Goal: Transaction & Acquisition: Purchase product/service

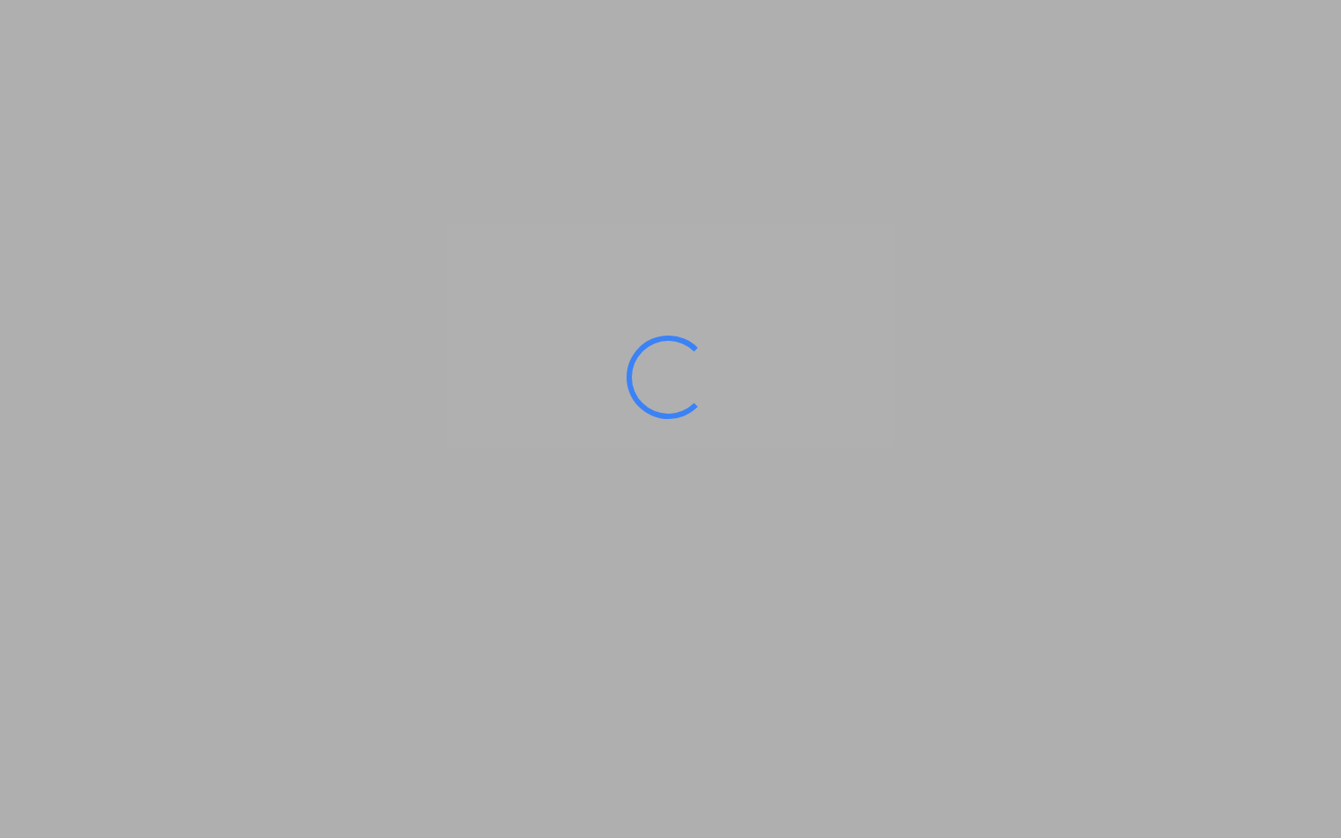
click at [159, 361] on ms-splash-screen at bounding box center [670, 419] width 1341 height 838
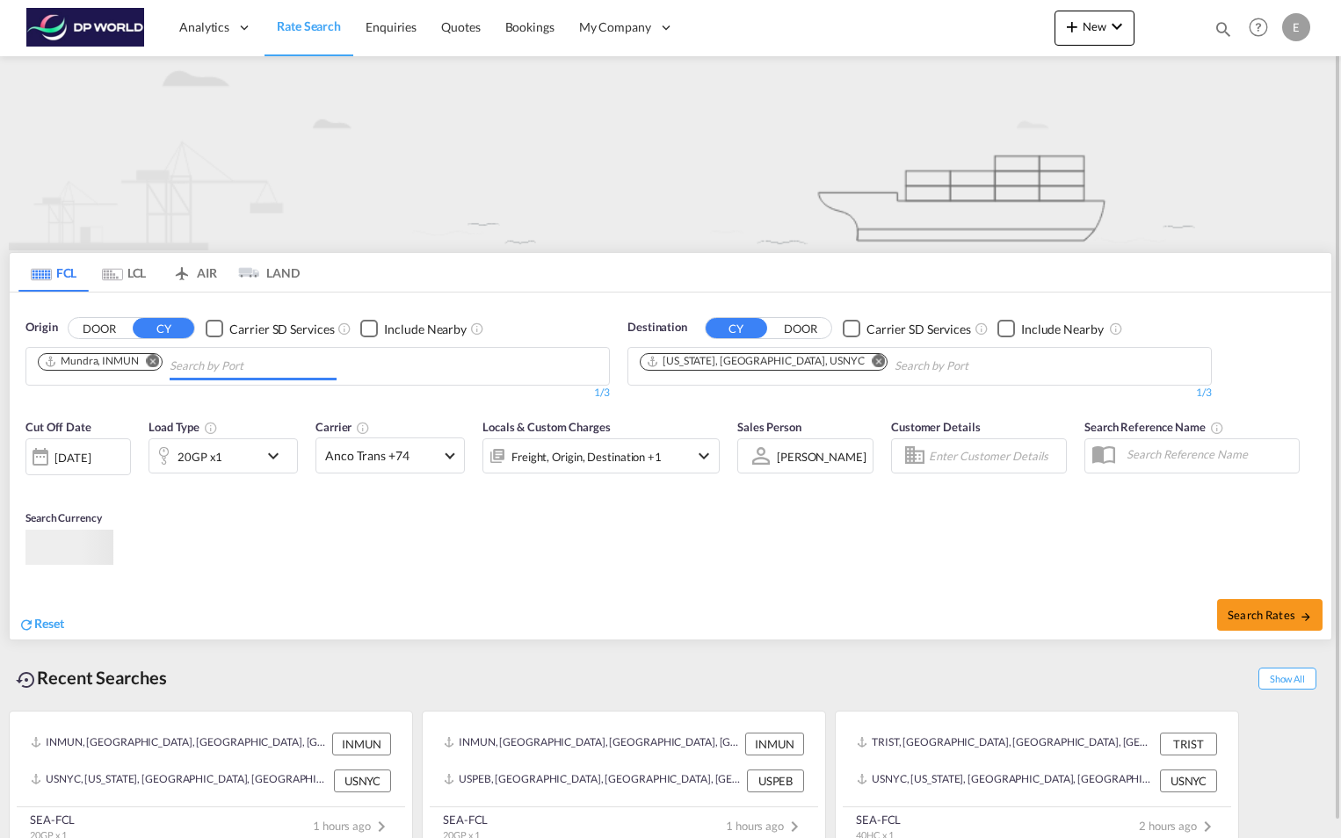
click at [193, 369] on input "Chips input." at bounding box center [253, 366] width 167 height 28
click at [156, 358] on md-icon "Remove" at bounding box center [153, 360] width 13 height 13
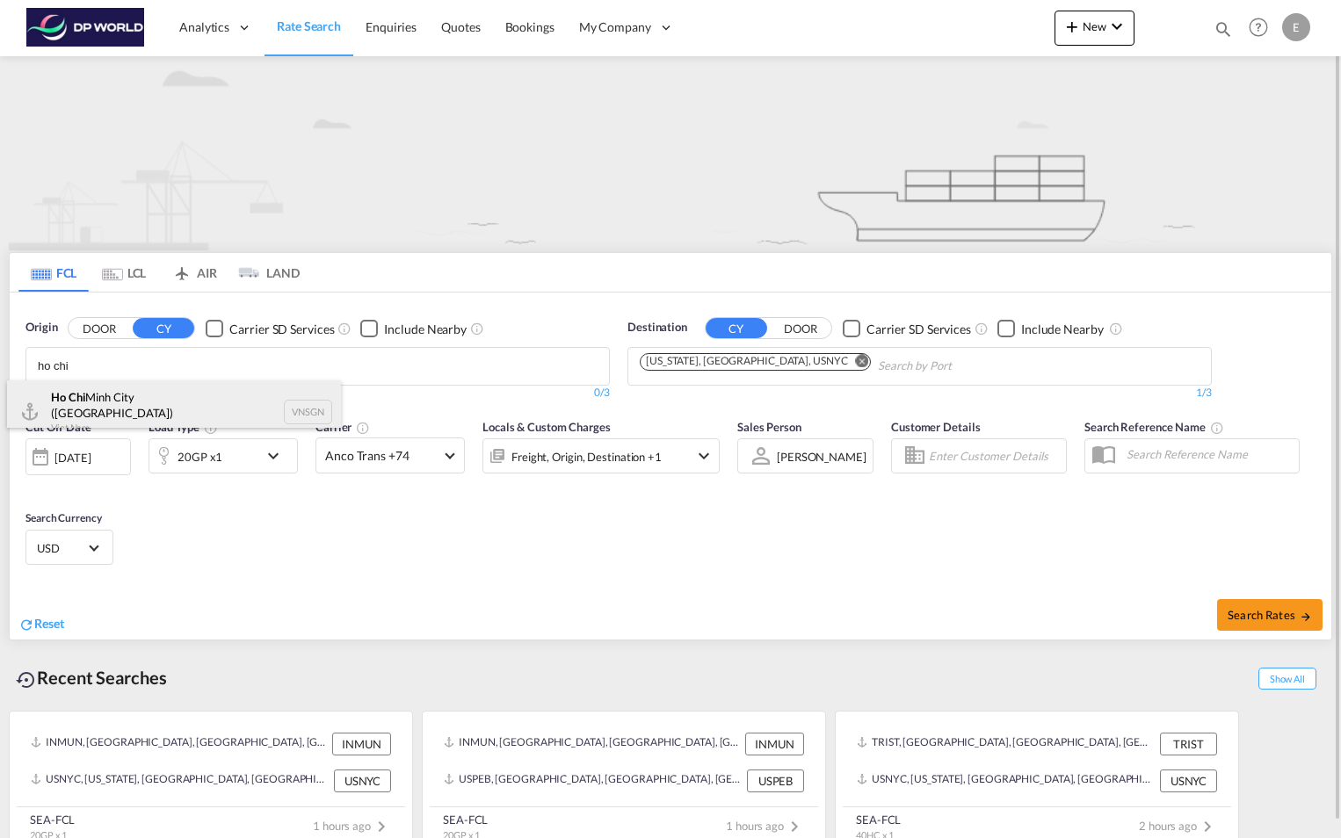
type input "ho chi"
click at [168, 387] on div "Ho Chi Minh City ([GEOGRAPHIC_DATA]) Viet Nam VNSGN" at bounding box center [174, 411] width 334 height 63
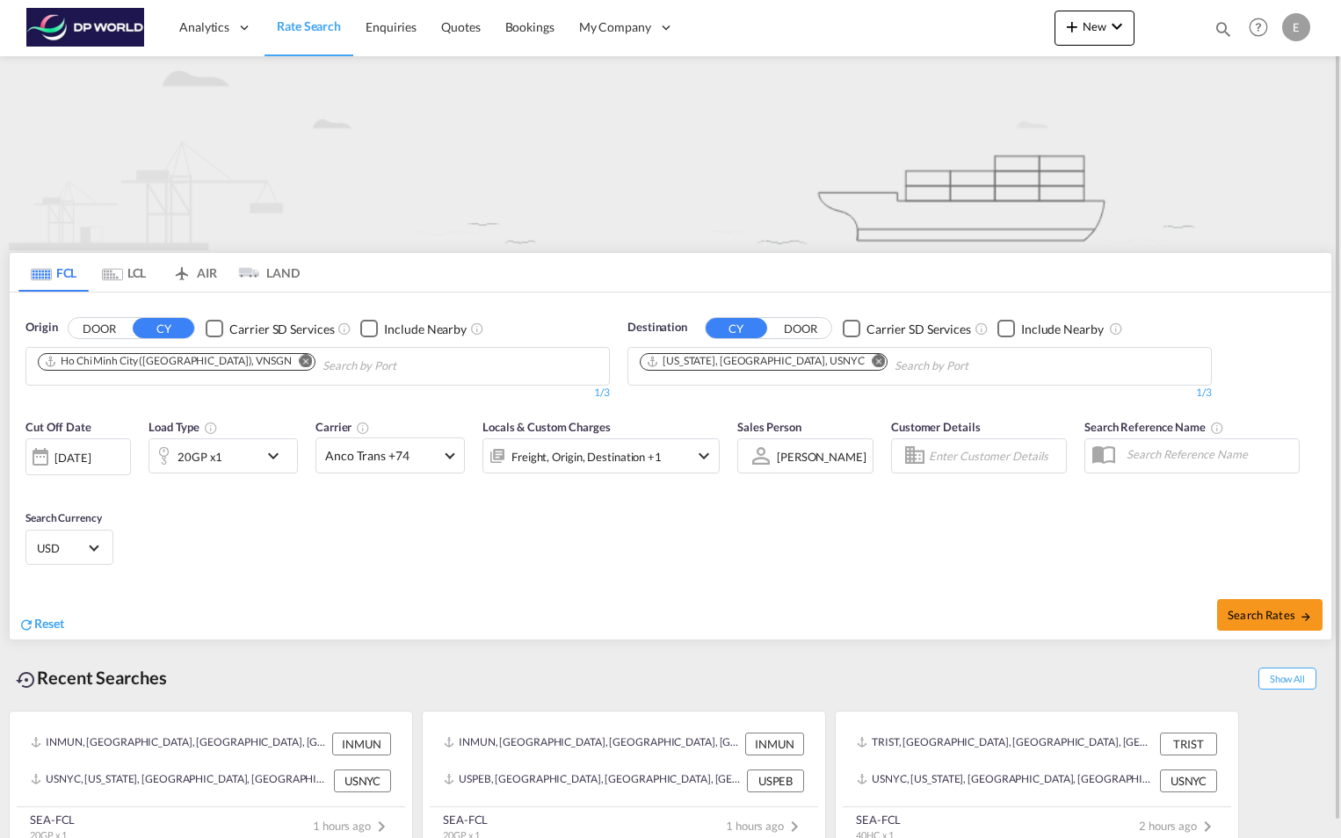
click at [894, 356] on input "Chips input." at bounding box center [977, 366] width 167 height 28
click at [872, 359] on md-icon "Remove" at bounding box center [878, 360] width 13 height 13
click at [784, 361] on input "Chips input." at bounding box center [723, 366] width 167 height 28
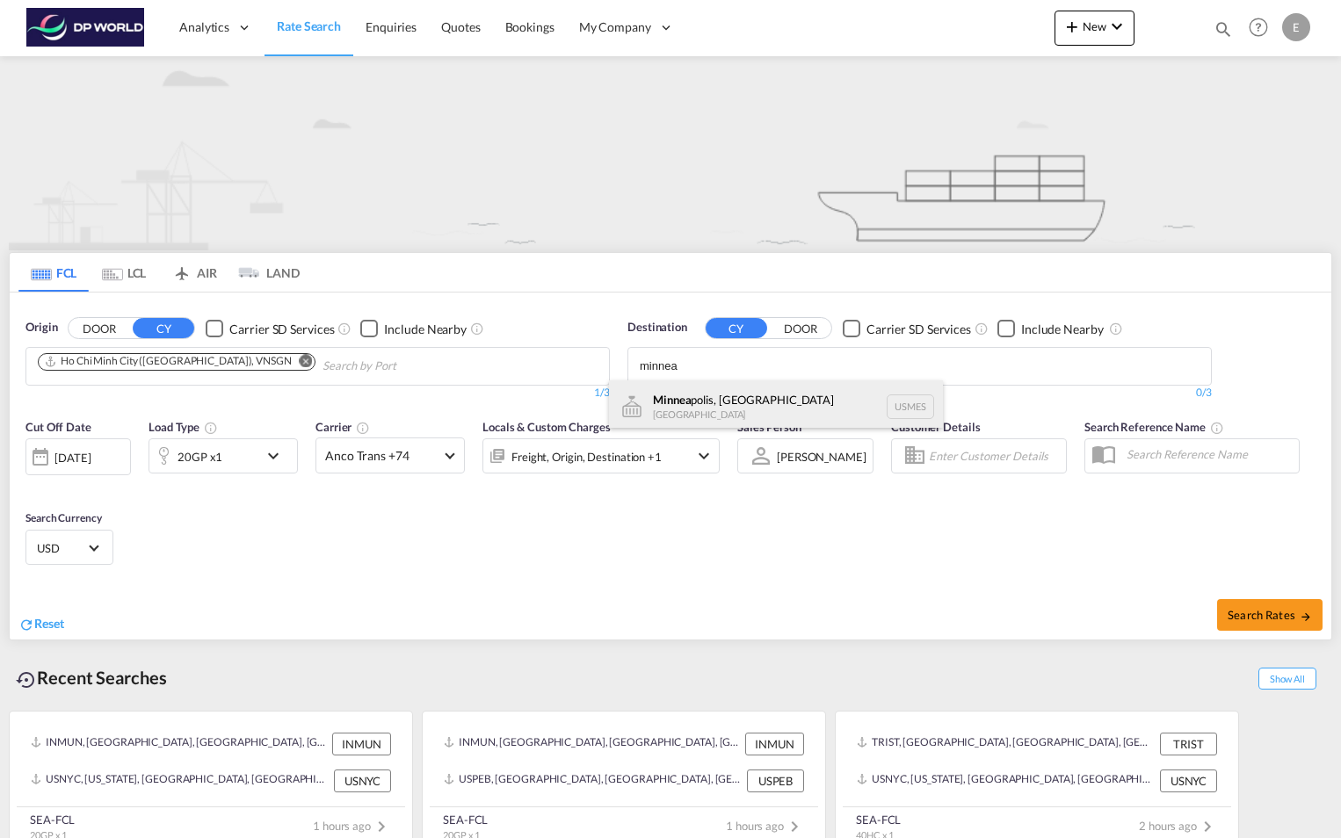
type input "minnea"
click at [730, 409] on div "Minnea polis, [GEOGRAPHIC_DATA] [GEOGRAPHIC_DATA] USMES" at bounding box center [776, 406] width 334 height 53
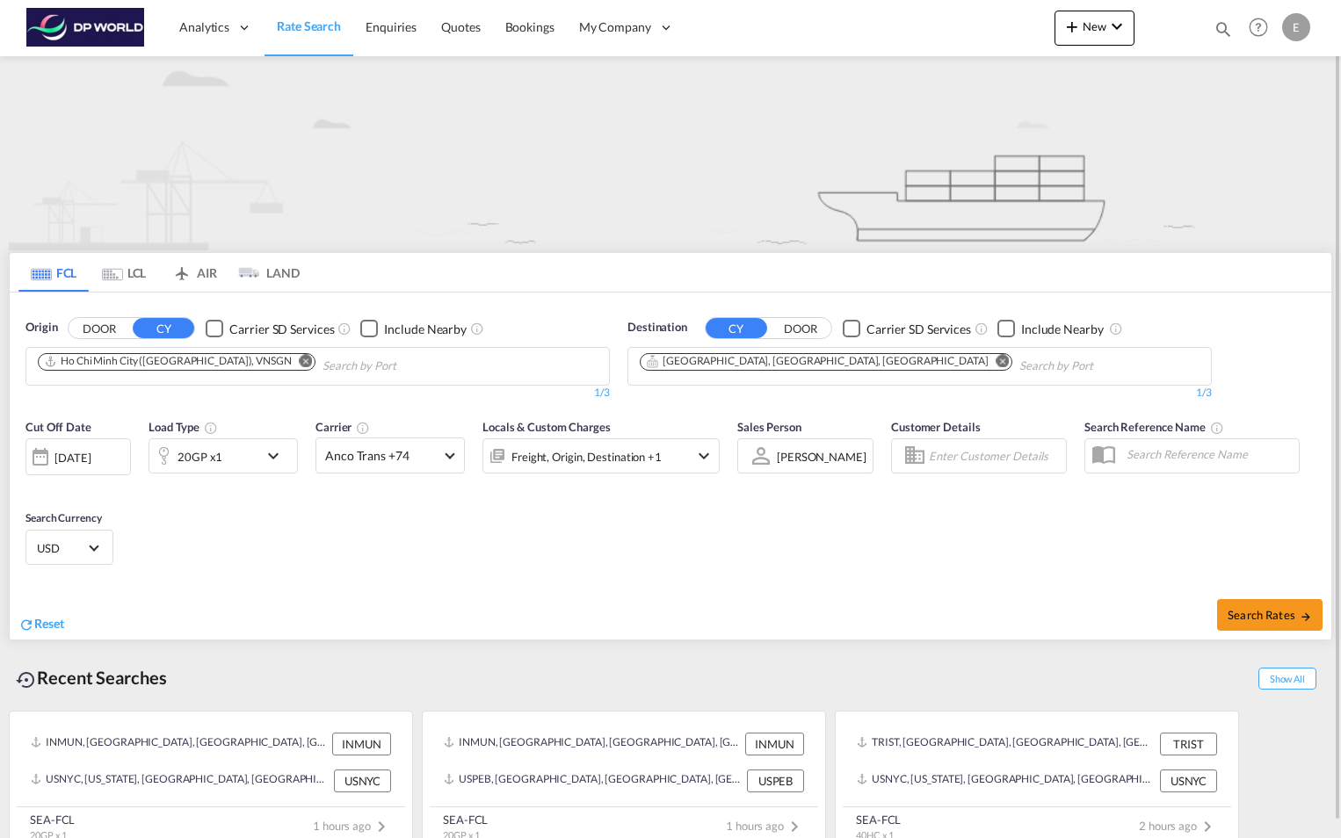
click at [269, 457] on md-icon "icon-chevron-down" at bounding box center [278, 455] width 30 height 21
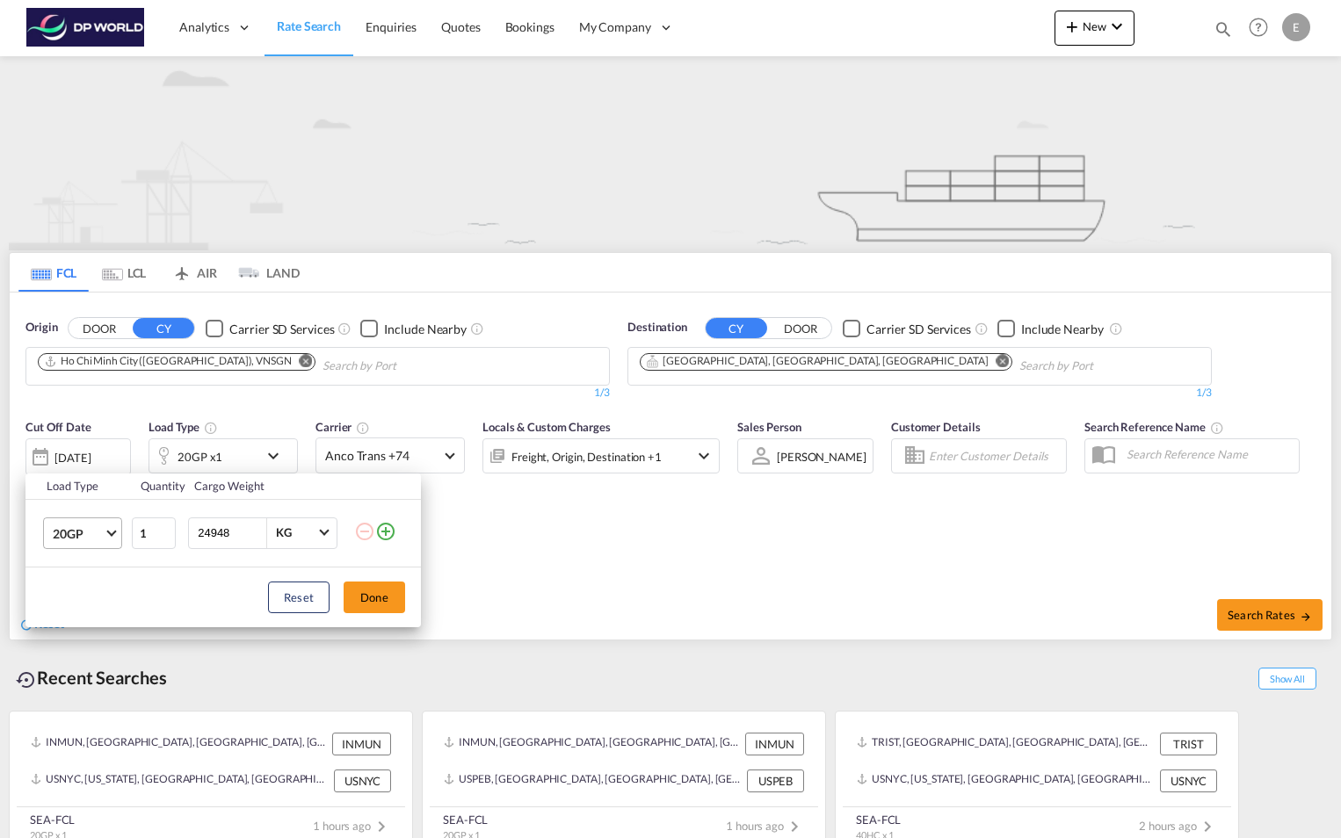
click at [113, 532] on span "Choose: \a20GP" at bounding box center [111, 531] width 10 height 10
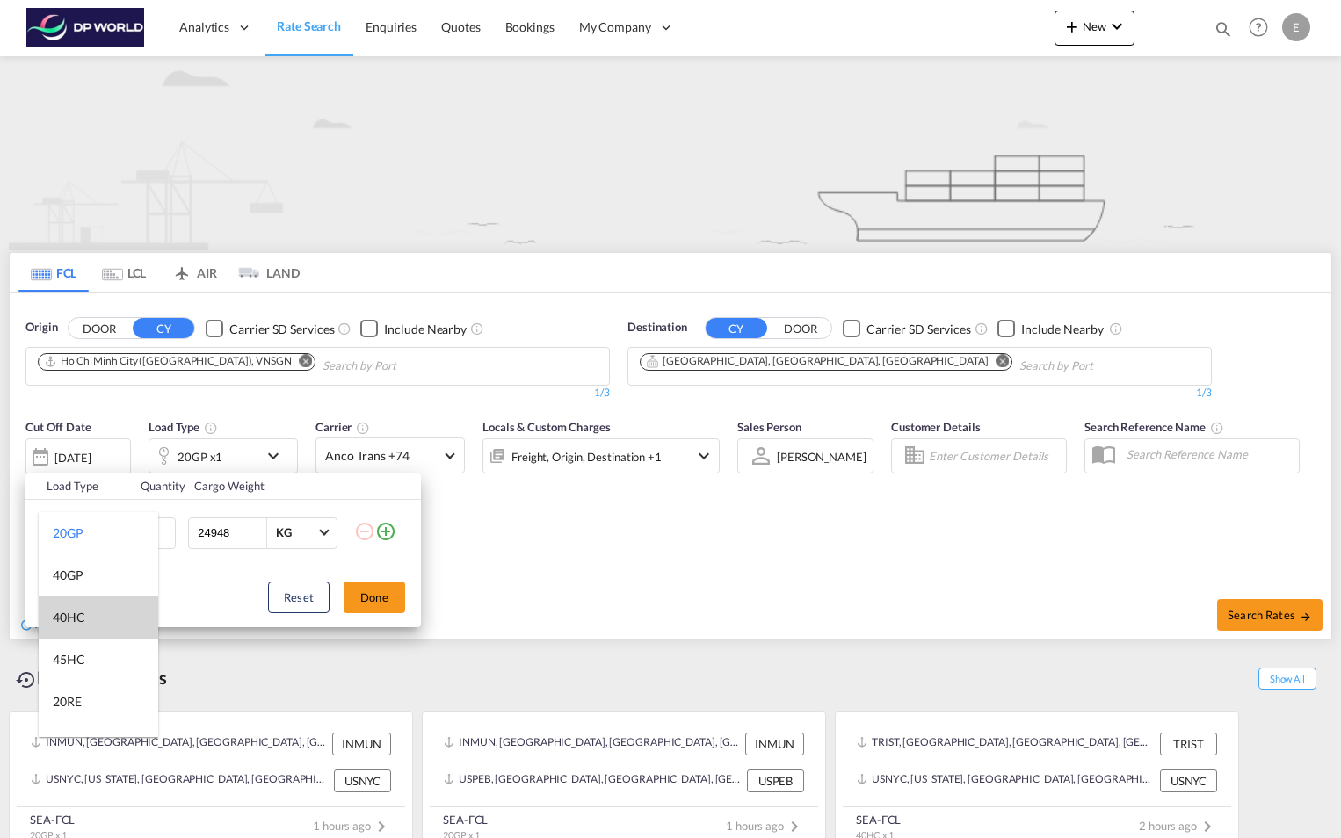
click at [89, 612] on md-option "40HC" at bounding box center [98, 618] width 119 height 42
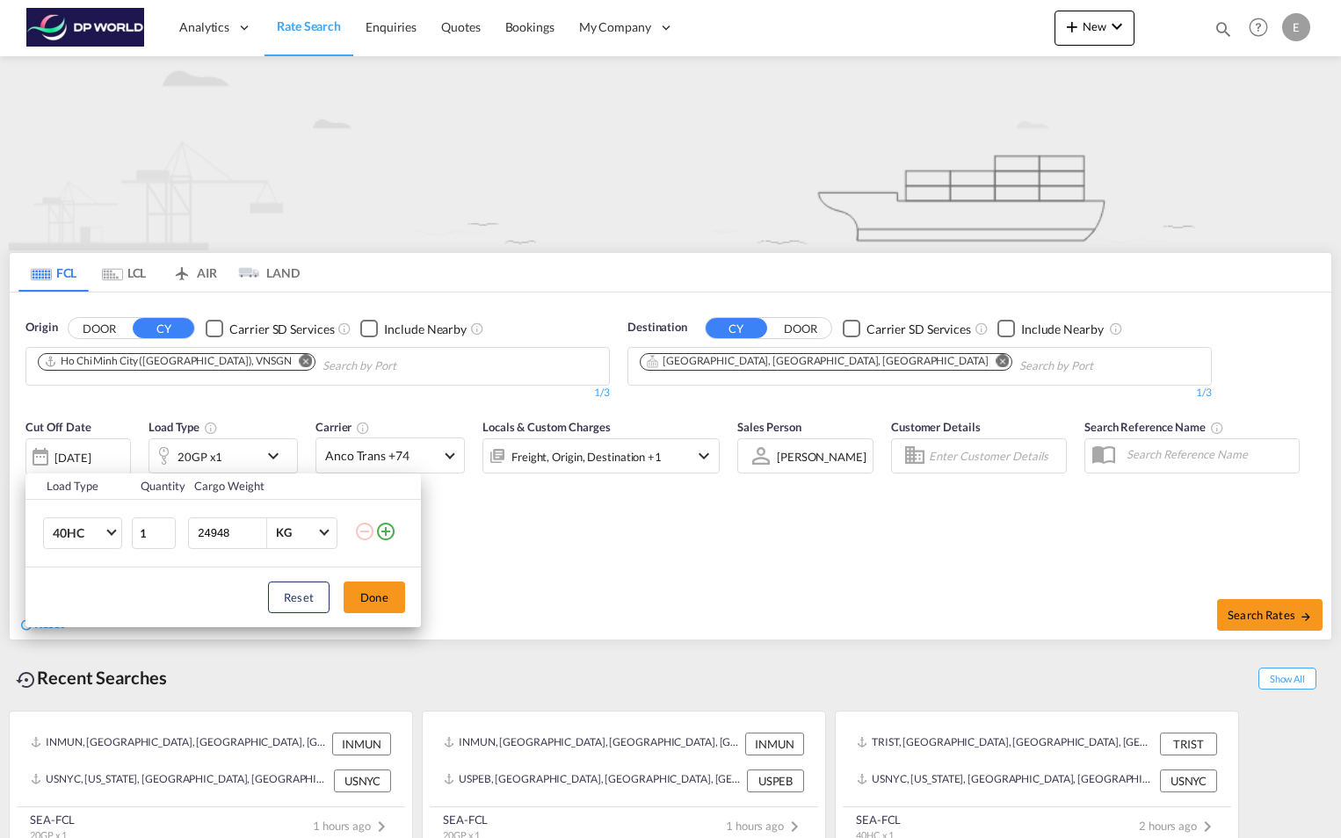
drag, startPoint x: 241, startPoint y: 535, endPoint x: 196, endPoint y: 538, distance: 44.9
click at [196, 538] on input "24948" at bounding box center [231, 533] width 70 height 30
type input "9999"
click at [377, 596] on button "Done" at bounding box center [374, 598] width 61 height 32
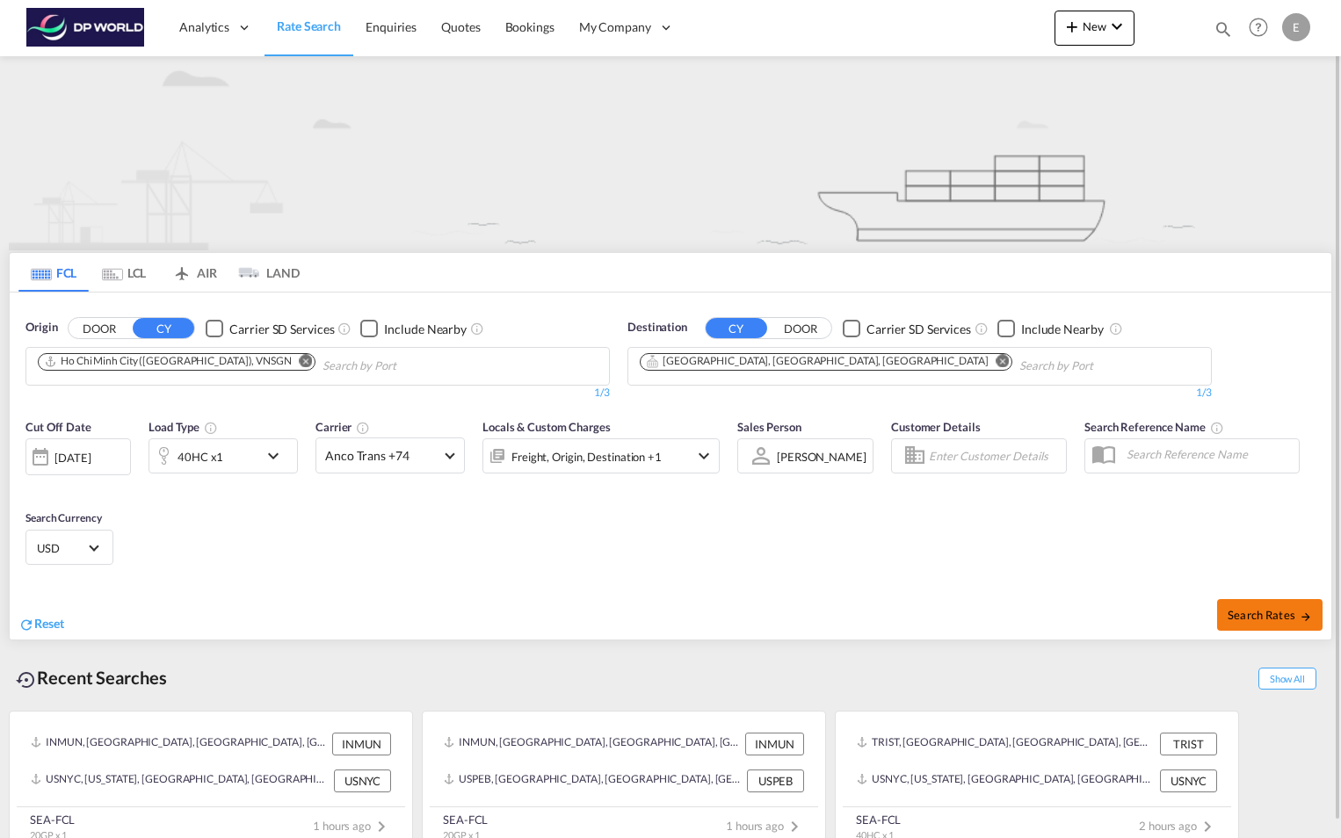
click at [1241, 613] on span "Search Rates" at bounding box center [1269, 615] width 84 height 14
type input "VNSGN to USMES / [DATE]"
